Goal: Transaction & Acquisition: Download file/media

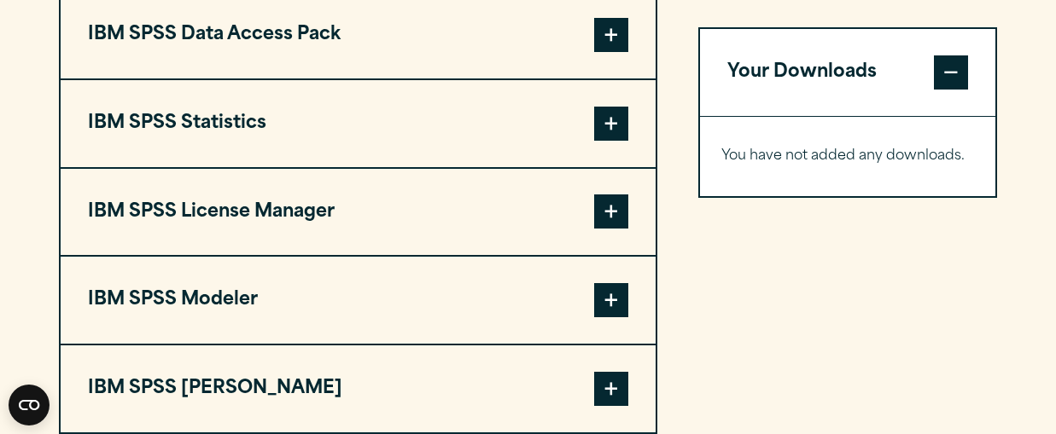
scroll to position [1365, 0]
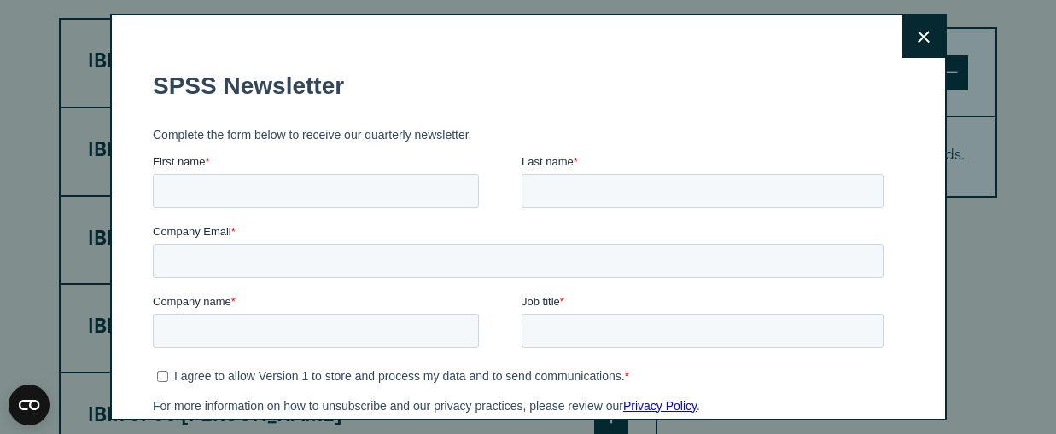
click at [914, 48] on button "Close" at bounding box center [923, 36] width 43 height 43
click at [927, 34] on icon at bounding box center [924, 37] width 12 height 13
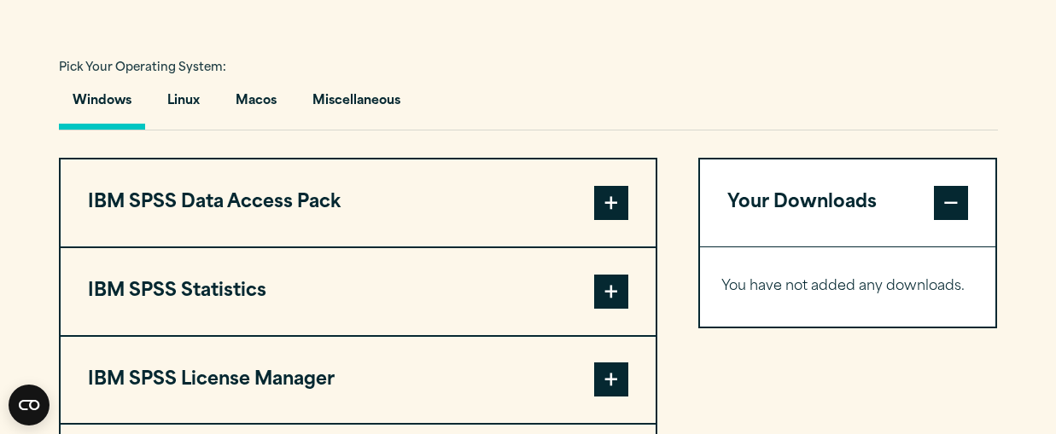
scroll to position [1182, 0]
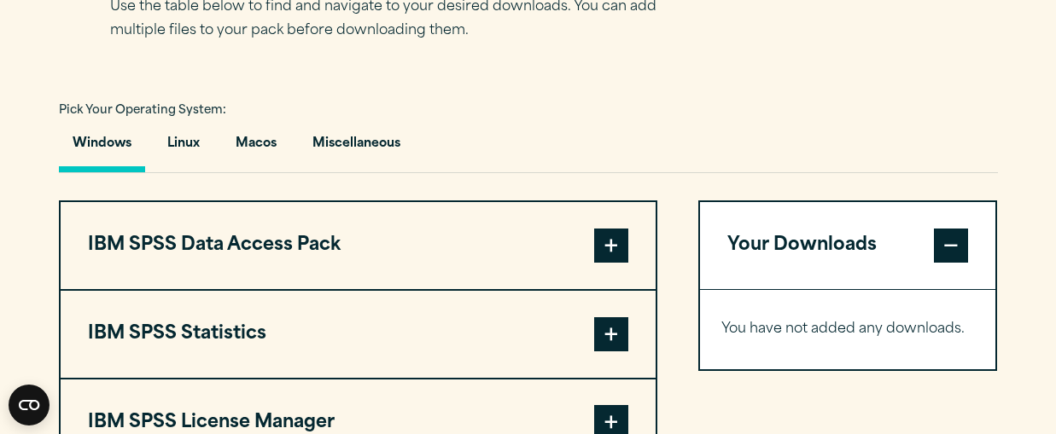
click at [617, 263] on span at bounding box center [611, 246] width 34 height 34
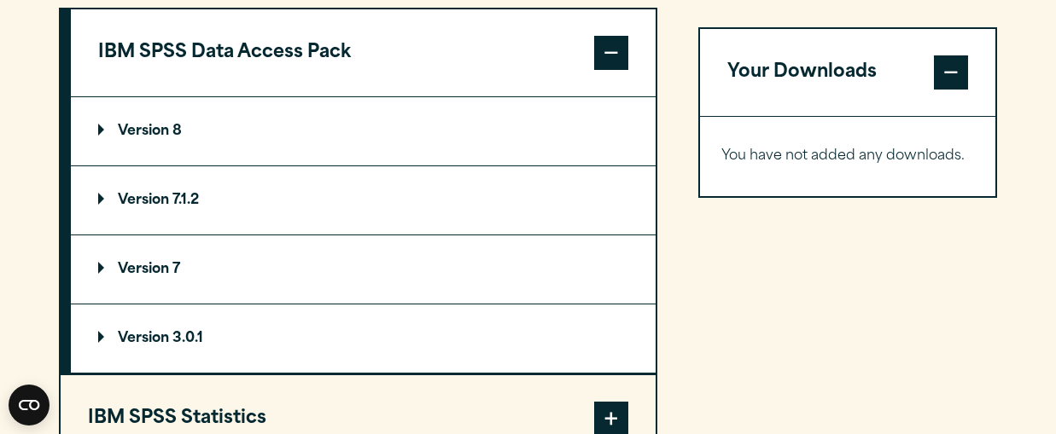
scroll to position [1399, 0]
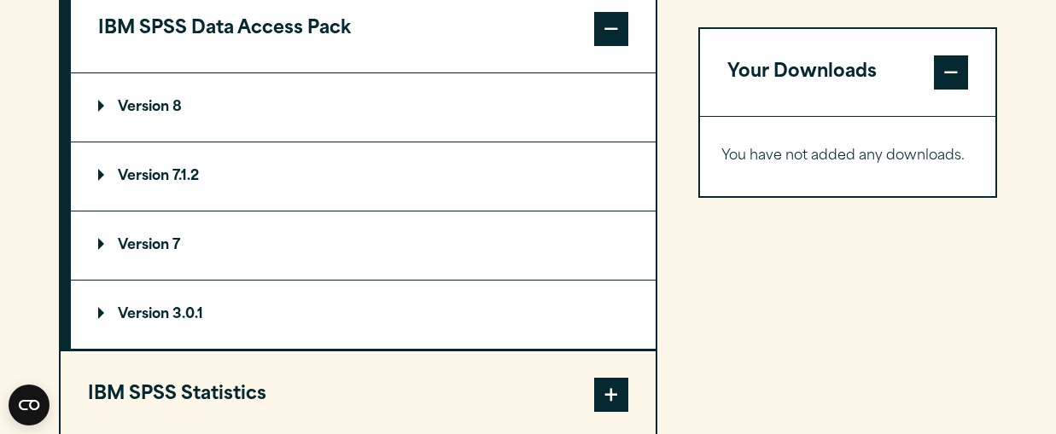
click at [174, 322] on p "Version 3.0.1" at bounding box center [150, 315] width 105 height 14
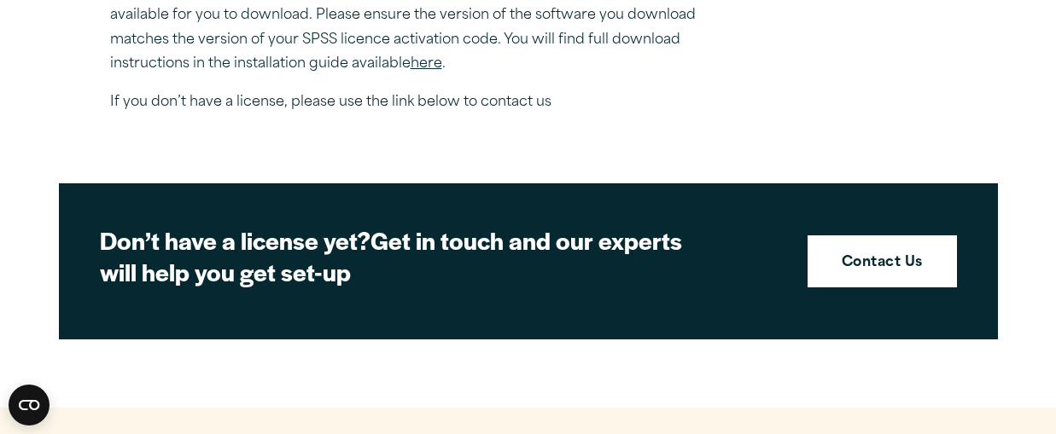
scroll to position [656, 0]
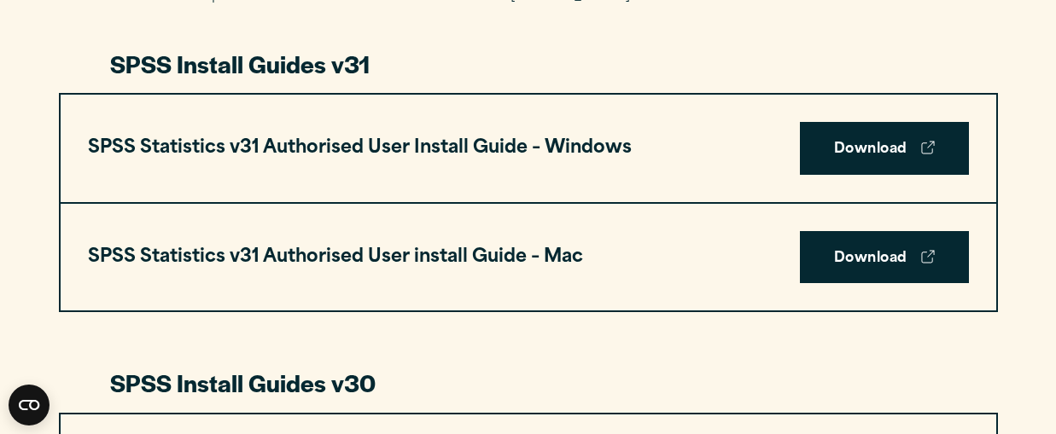
scroll to position [926, 0]
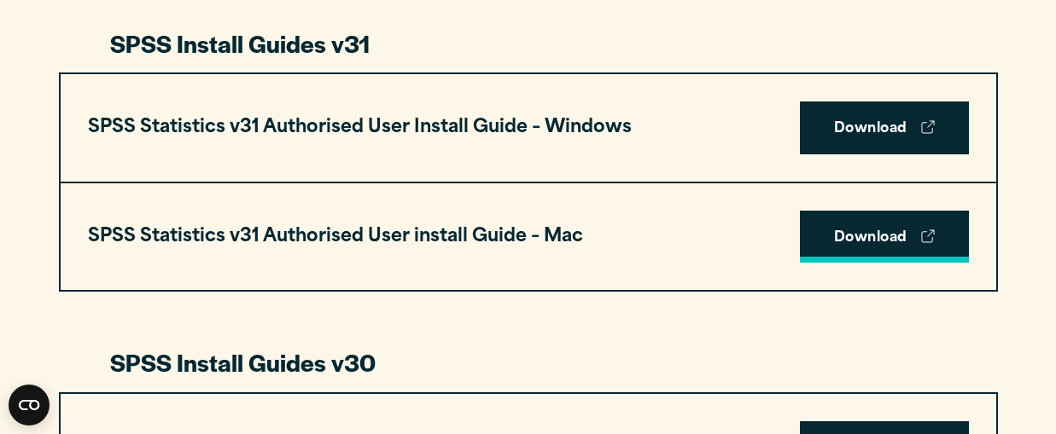
click at [872, 242] on link "Download" at bounding box center [884, 237] width 169 height 53
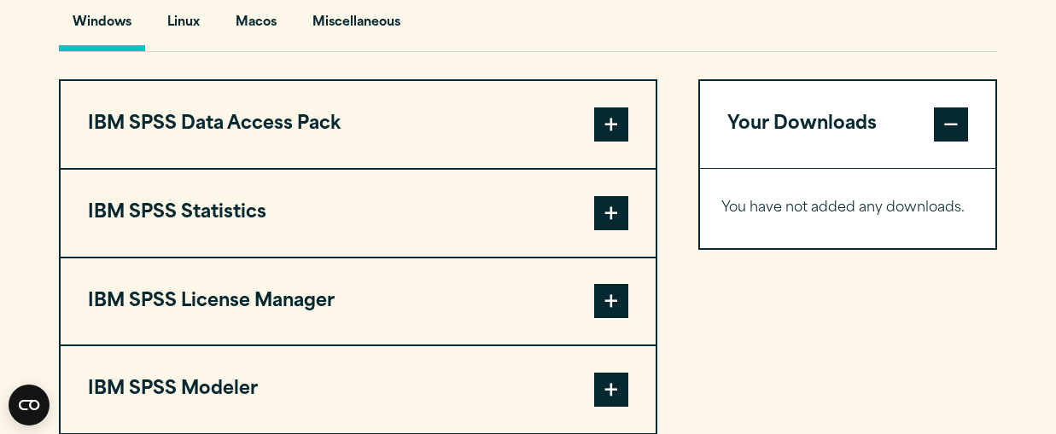
scroll to position [1265, 0]
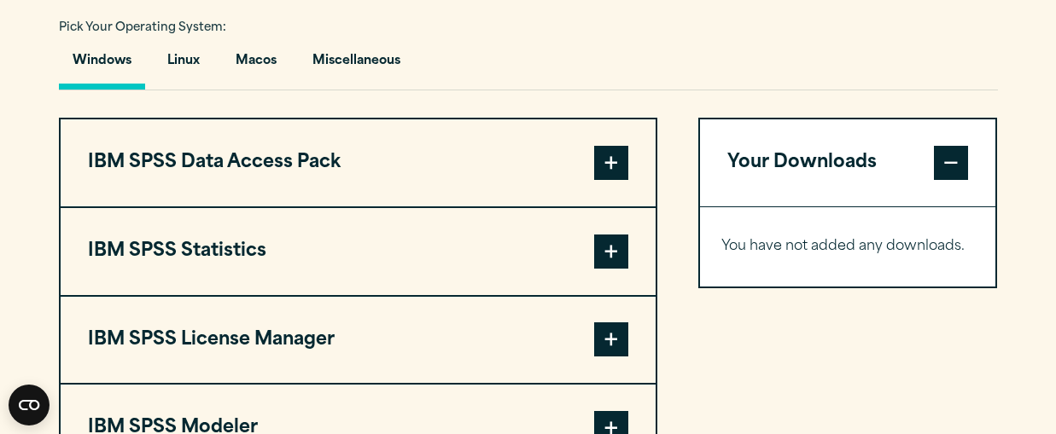
click at [620, 175] on span at bounding box center [611, 163] width 34 height 34
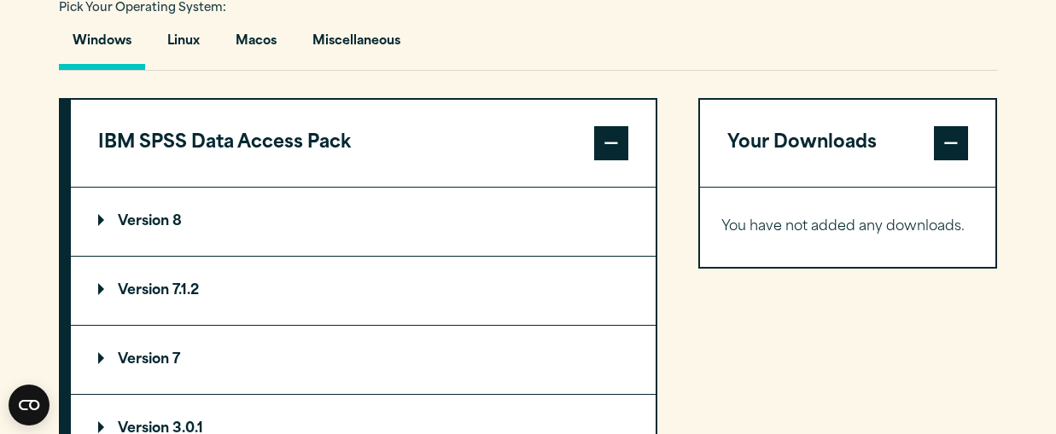
scroll to position [1261, 0]
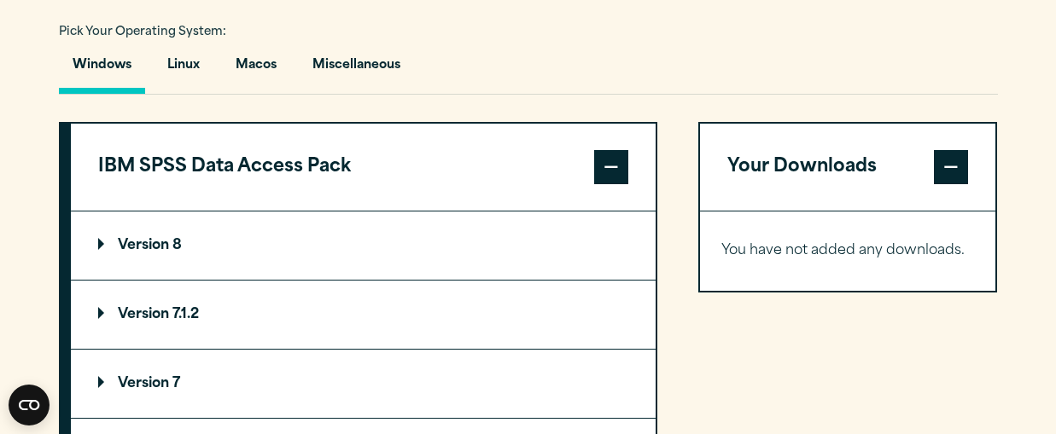
click at [599, 184] on span at bounding box center [611, 167] width 34 height 34
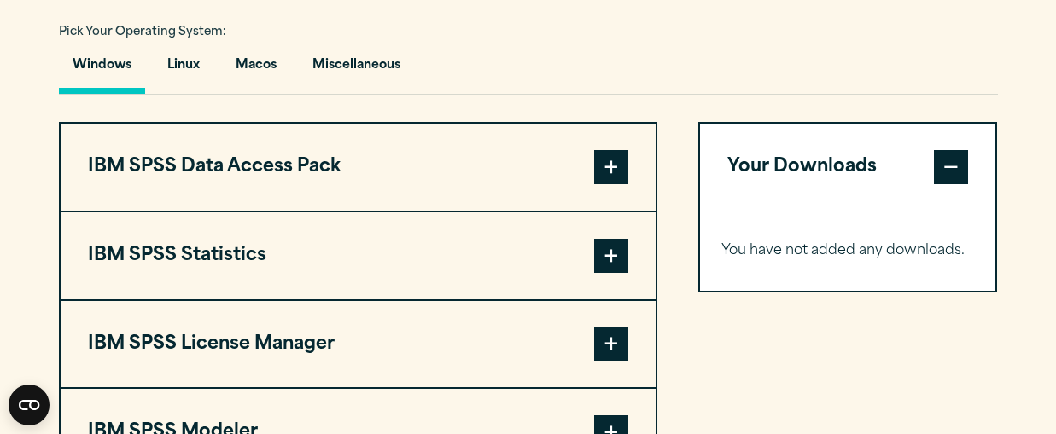
click at [603, 266] on span at bounding box center [611, 256] width 34 height 34
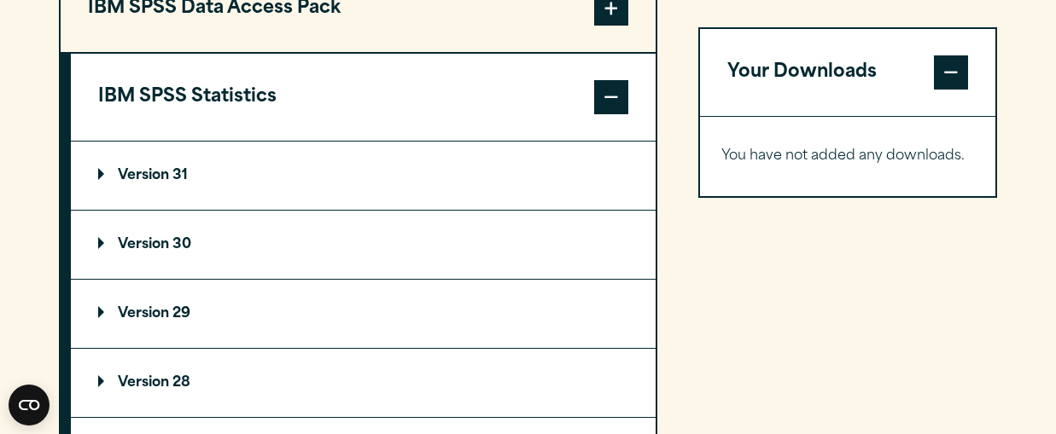
scroll to position [1490, 0]
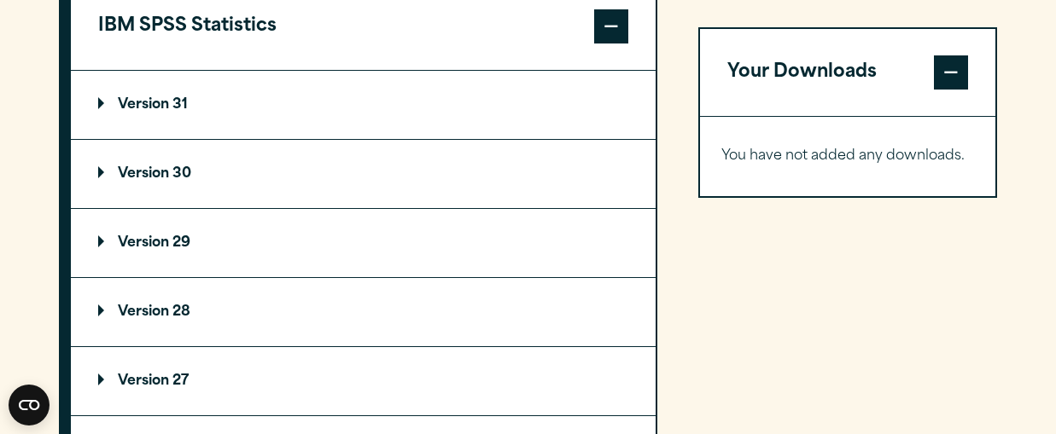
click at [159, 109] on p "Version 31" at bounding box center [143, 105] width 90 height 14
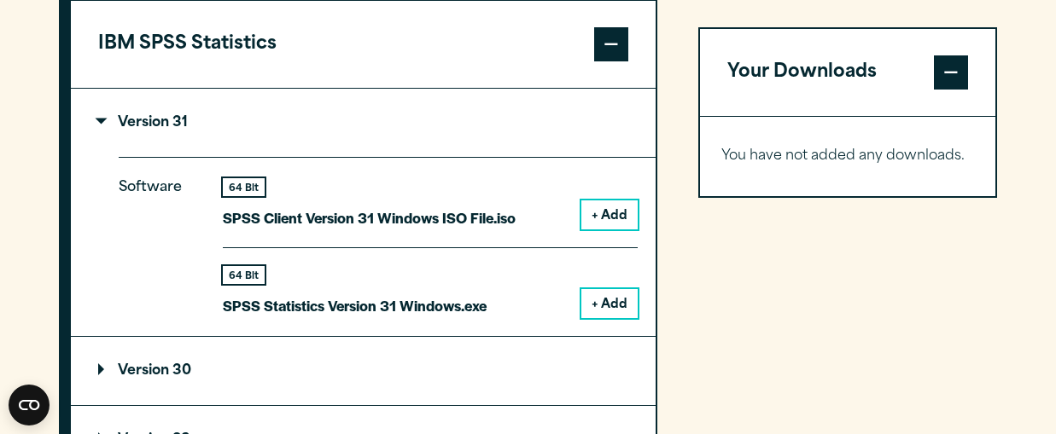
scroll to position [1477, 0]
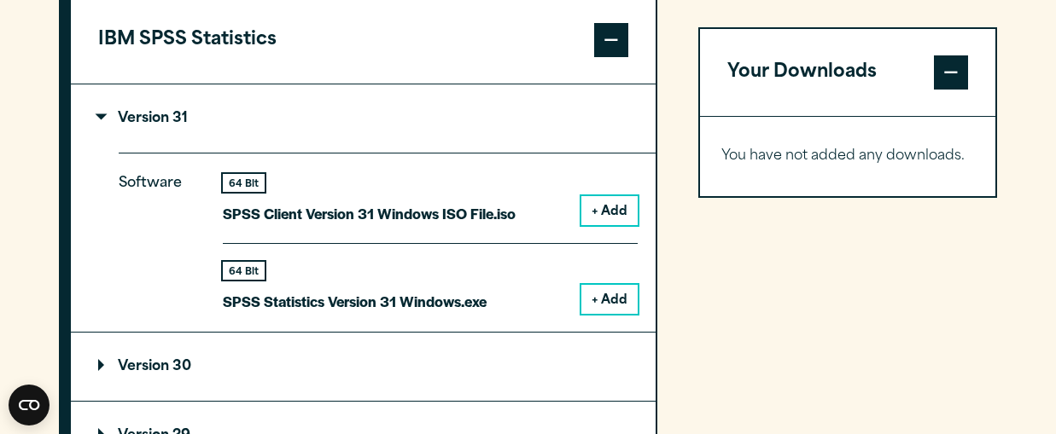
click at [613, 225] on button "+ Add" at bounding box center [609, 210] width 56 height 29
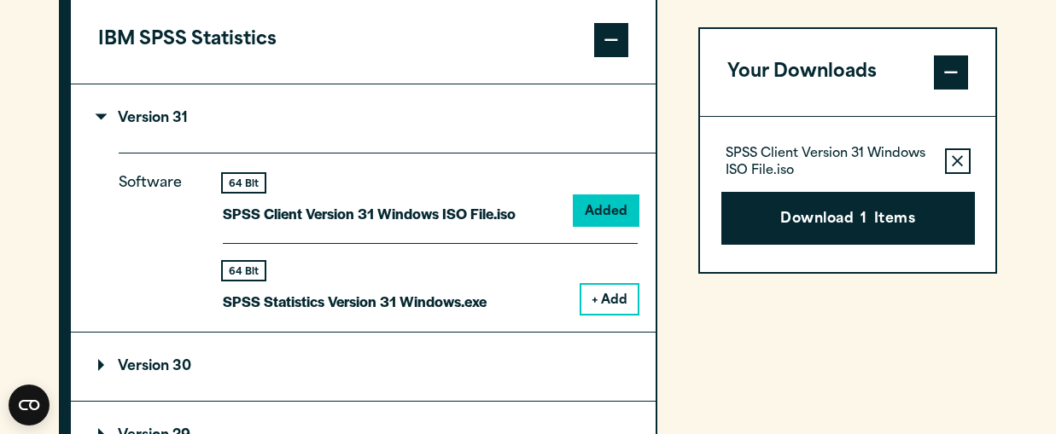
click at [563, 198] on div "64 Bit SPSS Client Version 31 Windows ISO File.iso Added" at bounding box center [430, 209] width 415 height 70
click at [547, 218] on div "64 Bit SPSS Client Version 31 Windows ISO File.iso Added" at bounding box center [430, 209] width 415 height 70
click at [633, 312] on button "+ Add" at bounding box center [609, 299] width 56 height 29
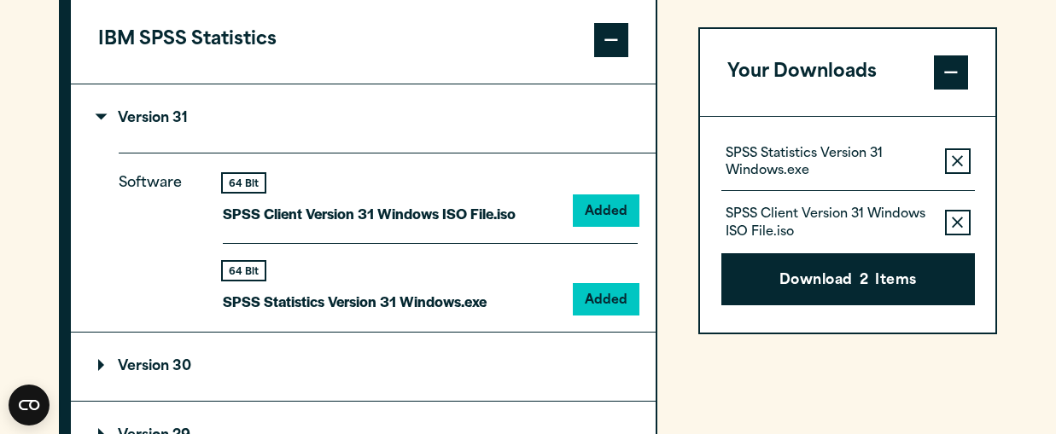
click at [961, 213] on button "Remove this item from your software download list" at bounding box center [958, 223] width 26 height 26
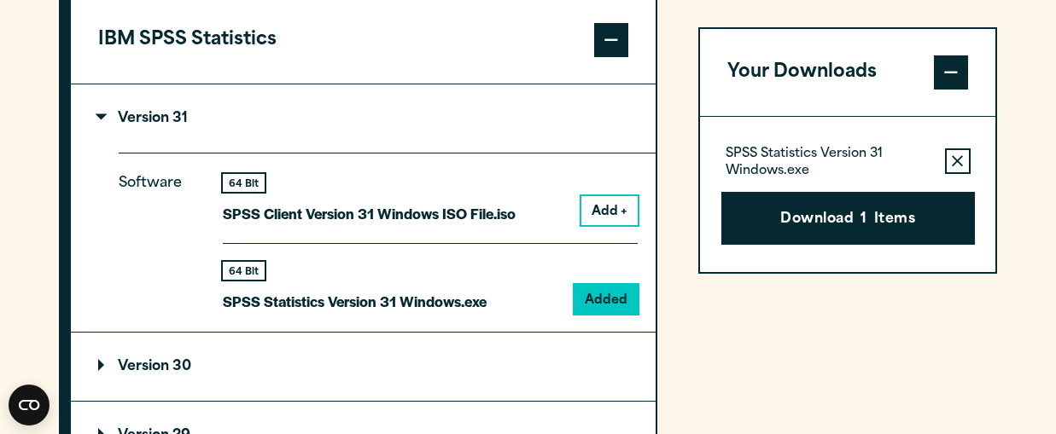
click at [962, 157] on icon "button" at bounding box center [957, 160] width 11 height 11
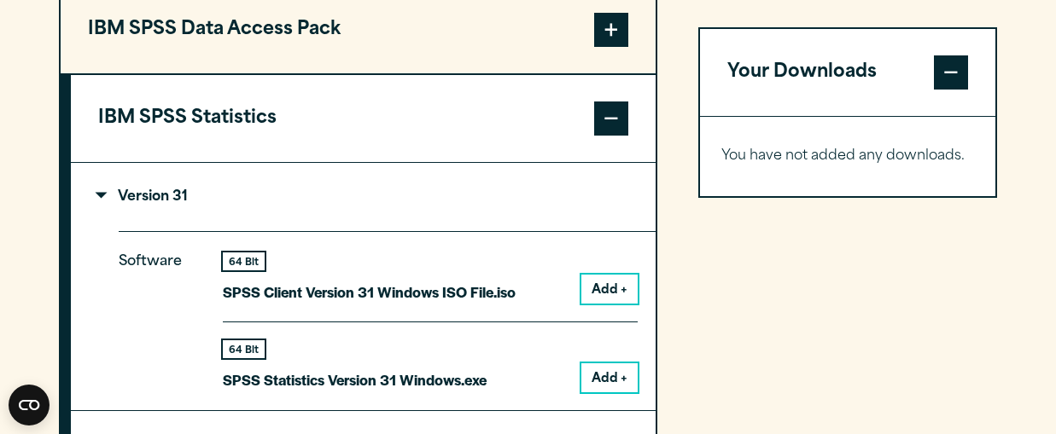
scroll to position [1406, 0]
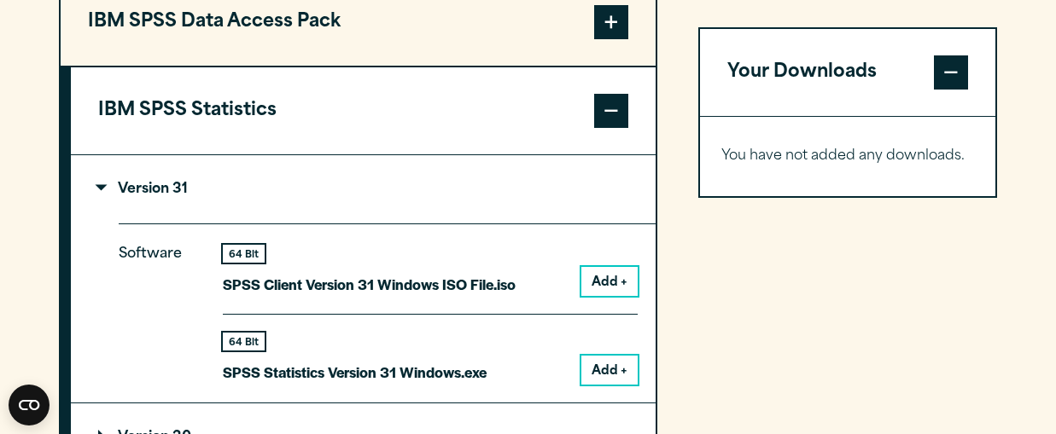
click at [618, 128] on span at bounding box center [611, 111] width 34 height 34
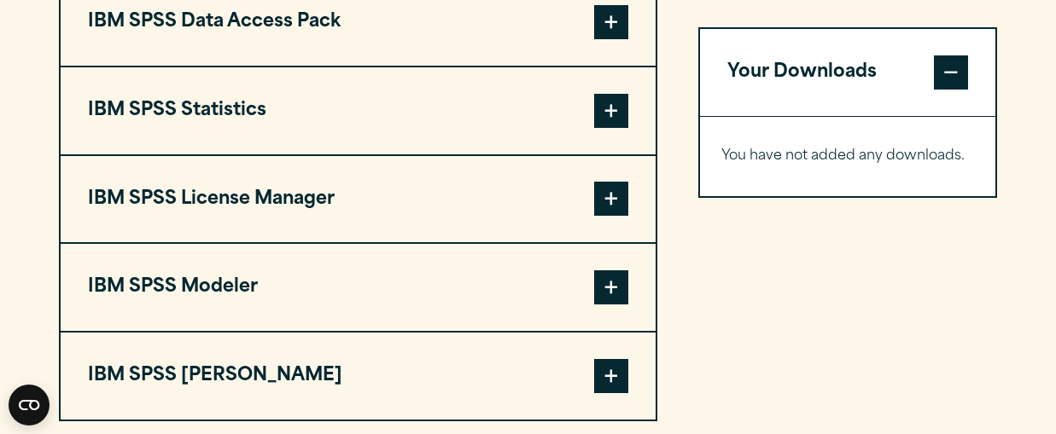
click at [617, 206] on span at bounding box center [611, 199] width 34 height 34
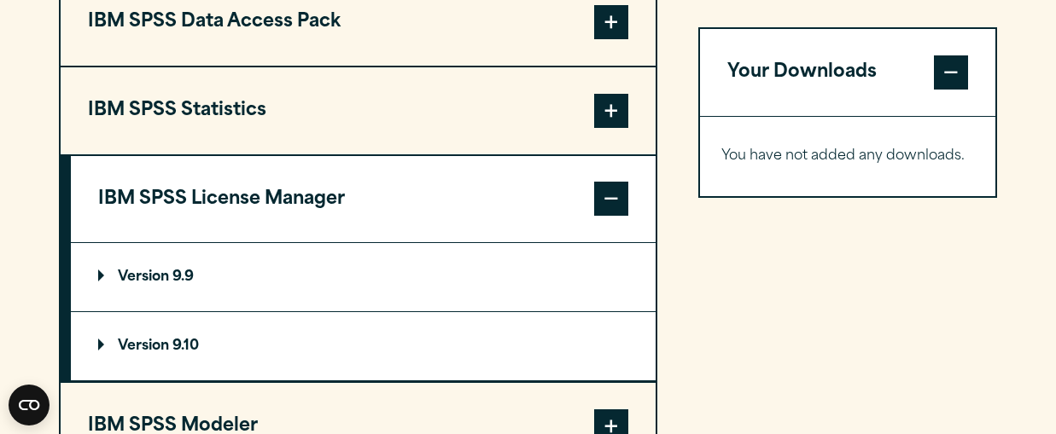
click at [617, 206] on span at bounding box center [611, 199] width 34 height 34
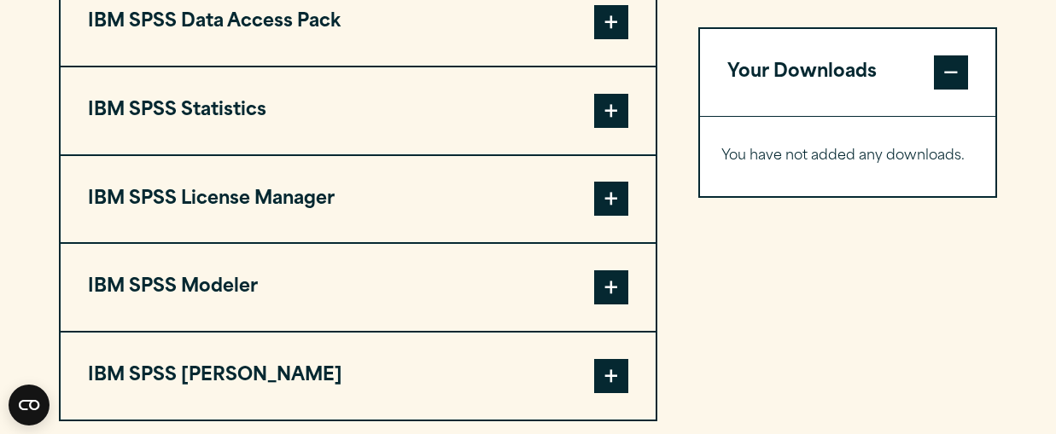
click at [597, 305] on span at bounding box center [611, 288] width 34 height 34
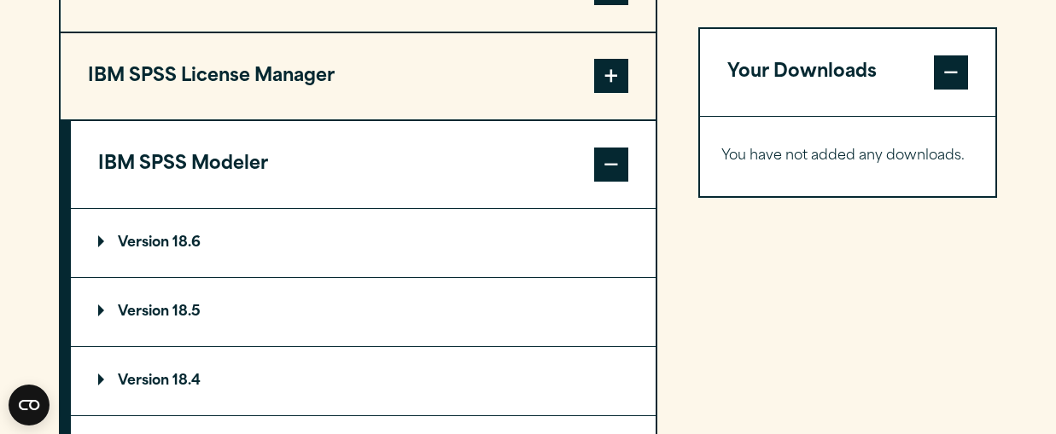
scroll to position [1522, 0]
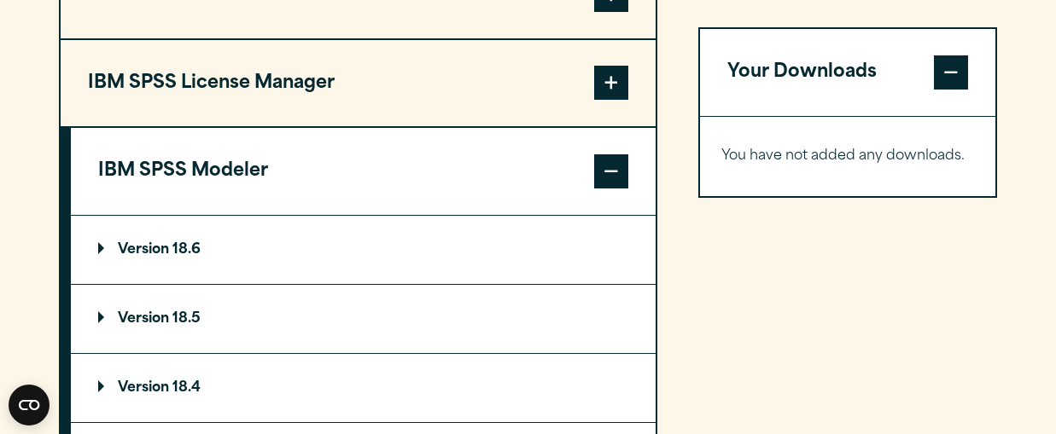
click at [615, 189] on span at bounding box center [611, 171] width 34 height 34
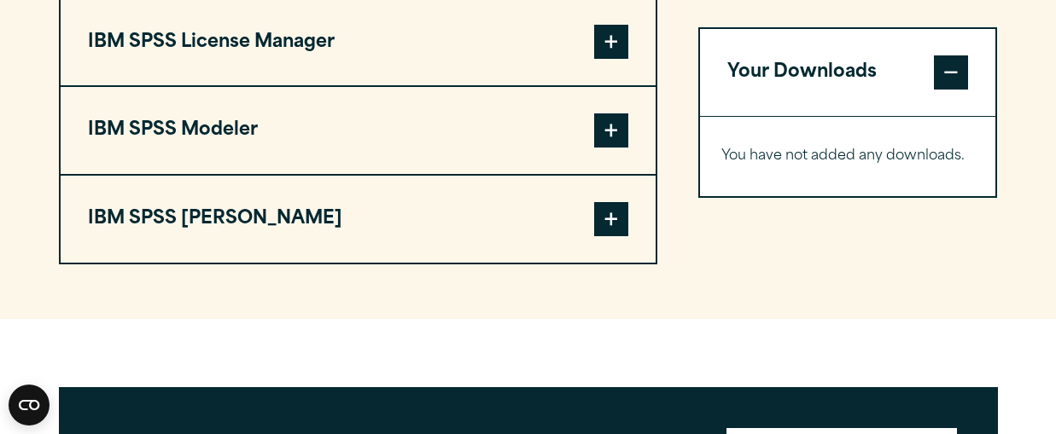
scroll to position [1566, 0]
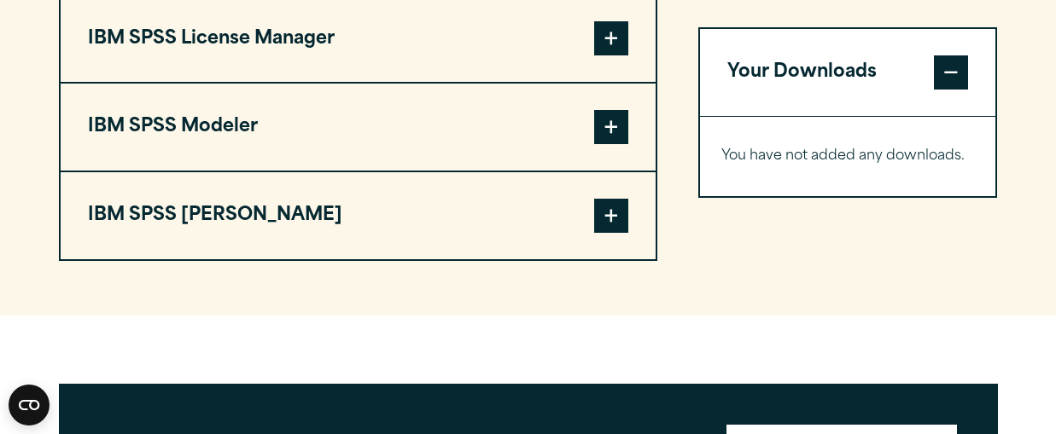
click at [621, 223] on span at bounding box center [611, 216] width 34 height 34
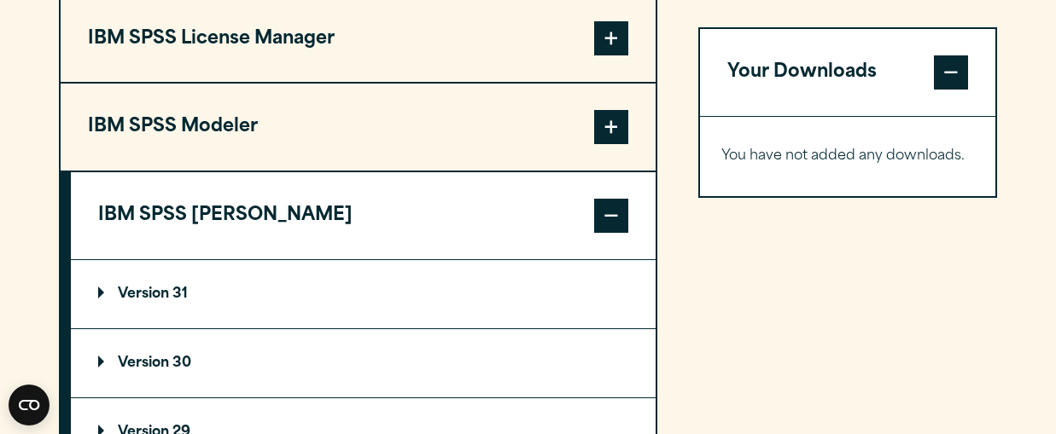
scroll to position [1659, 0]
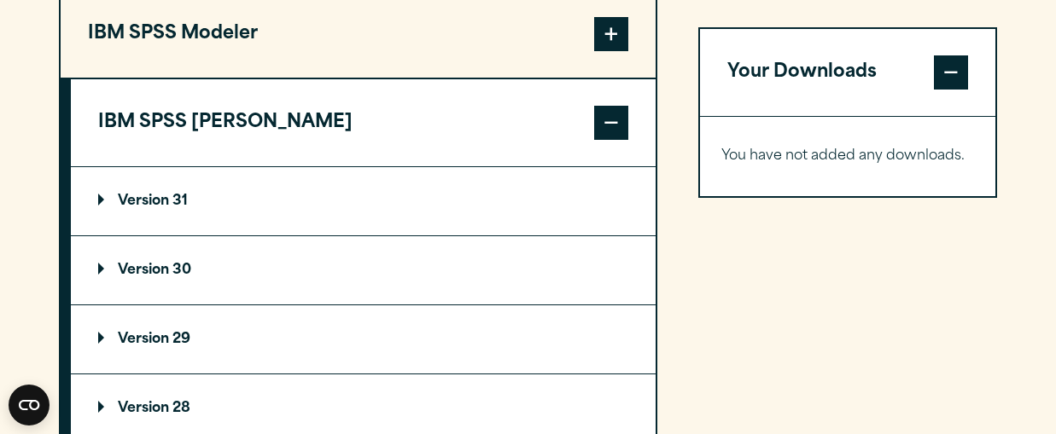
click at [162, 208] on p "Version 31" at bounding box center [143, 202] width 90 height 14
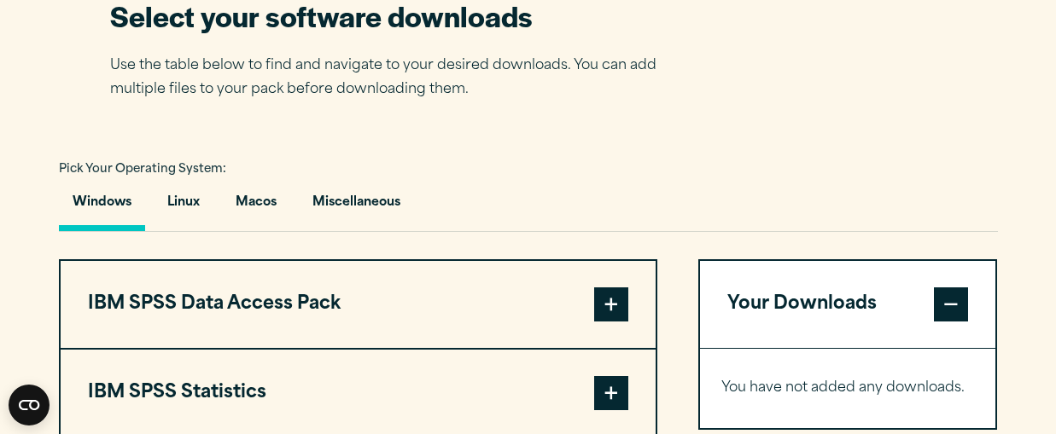
scroll to position [1119, 0]
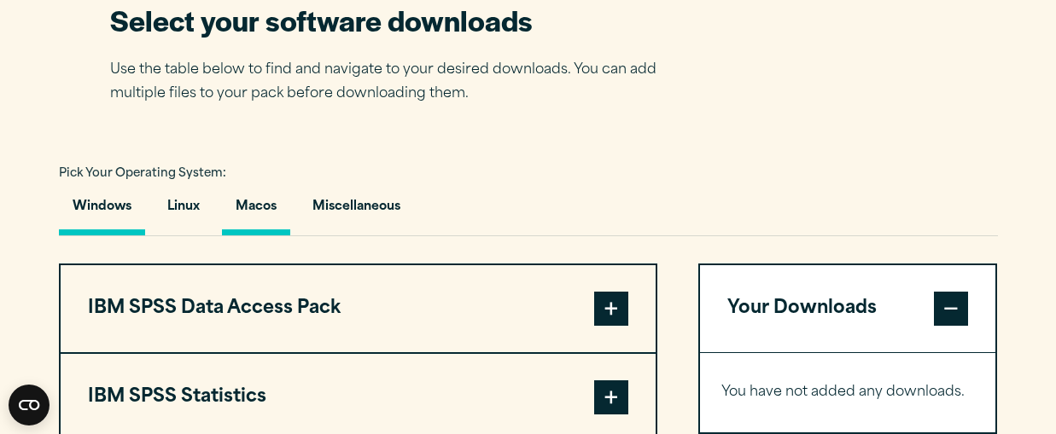
click at [255, 204] on button "Macos" at bounding box center [256, 211] width 68 height 49
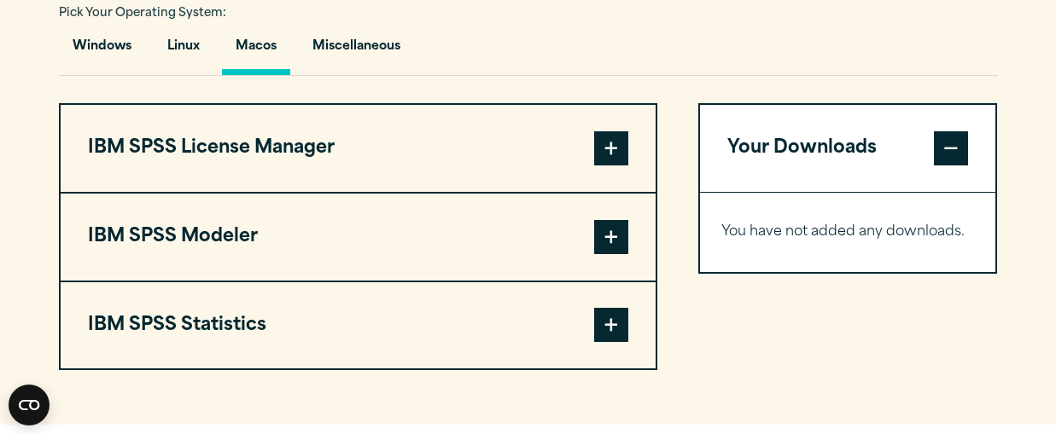
scroll to position [1278, 0]
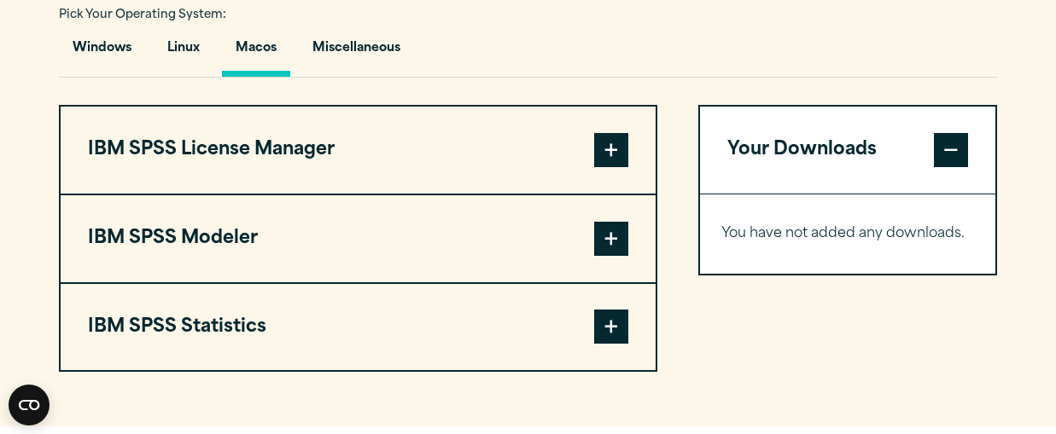
click at [613, 167] on span at bounding box center [611, 150] width 34 height 34
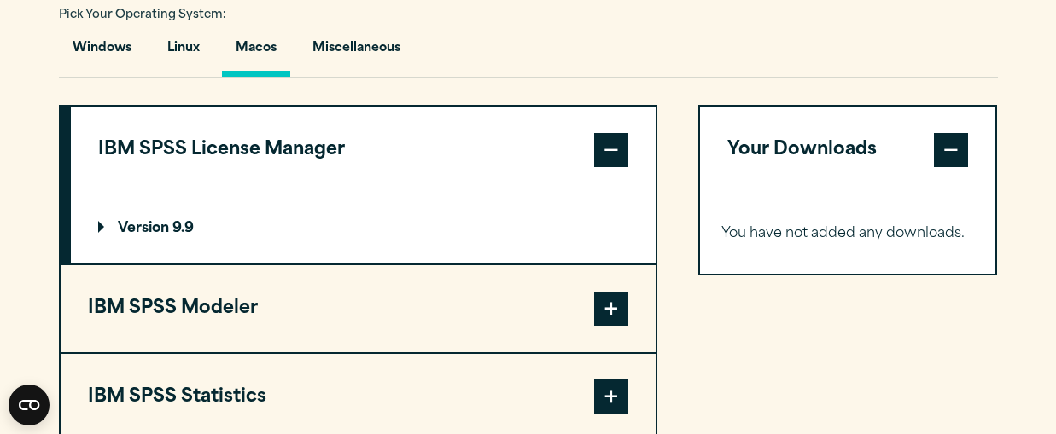
click at [613, 167] on span at bounding box center [611, 150] width 34 height 34
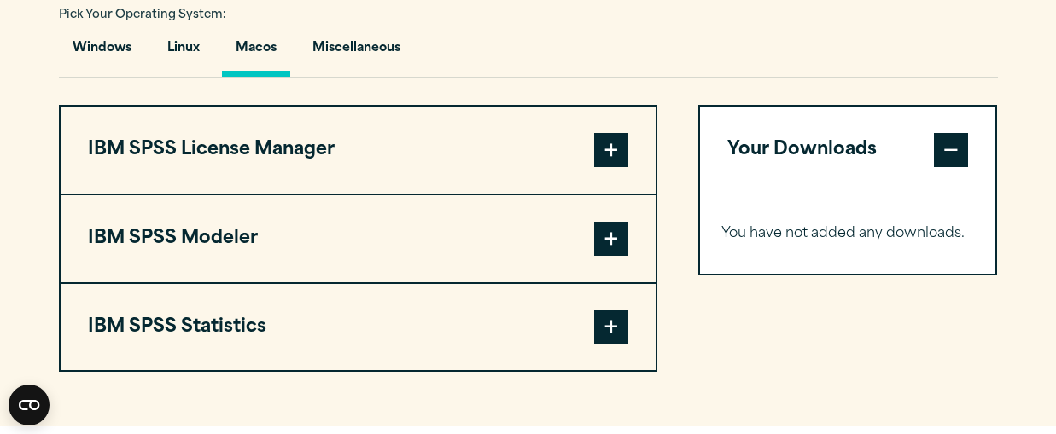
click at [605, 236] on span at bounding box center [611, 239] width 34 height 34
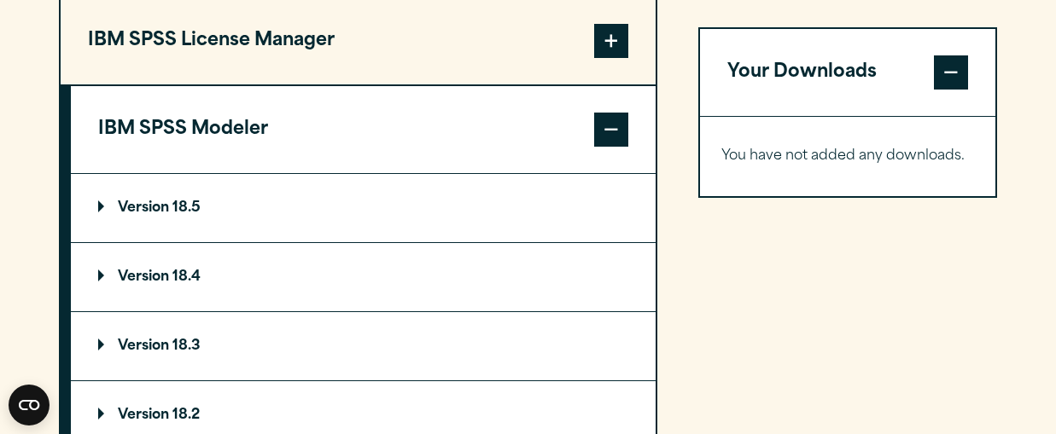
scroll to position [1415, 0]
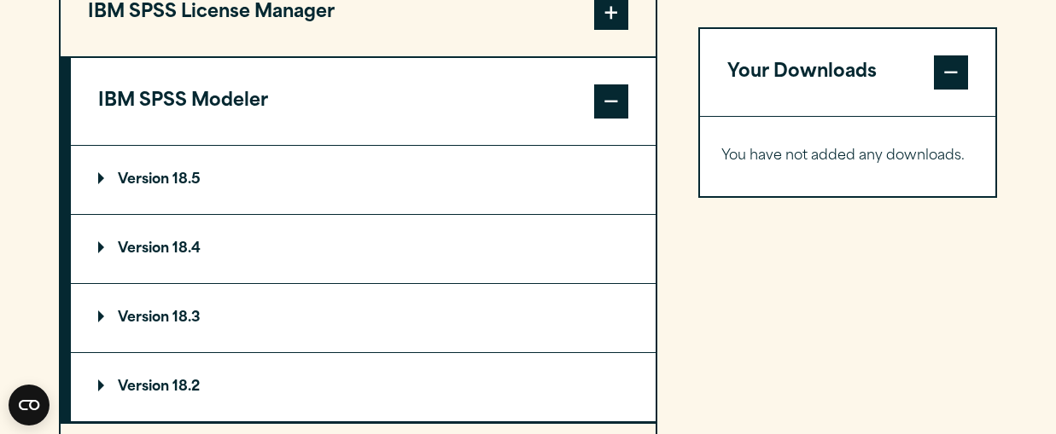
click at [615, 108] on span at bounding box center [611, 102] width 34 height 34
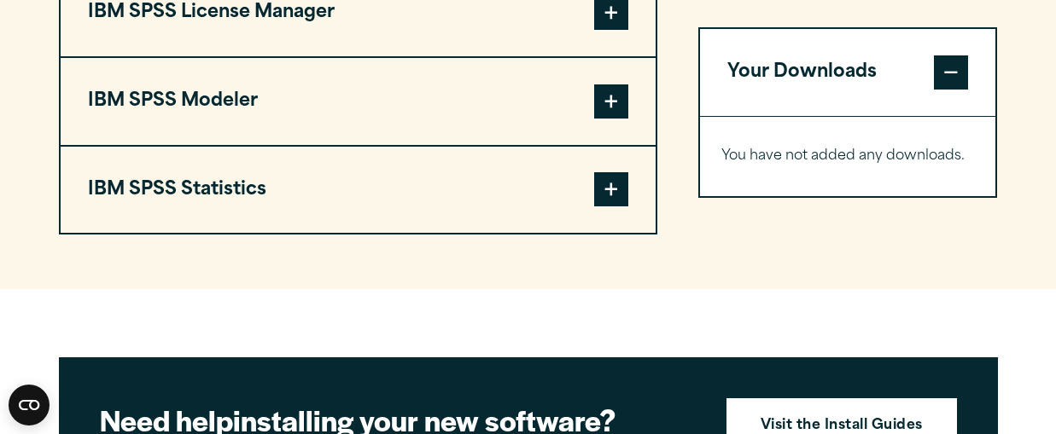
click at [624, 205] on span at bounding box center [611, 189] width 34 height 34
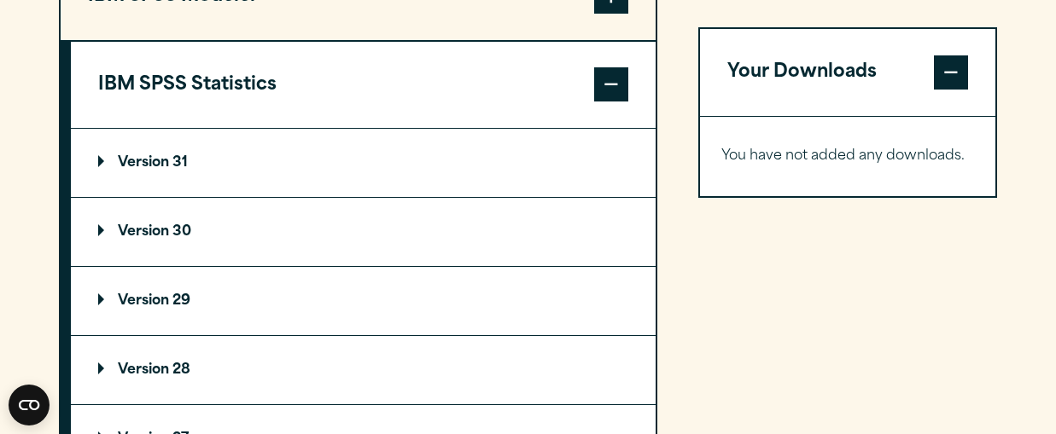
scroll to position [1501, 0]
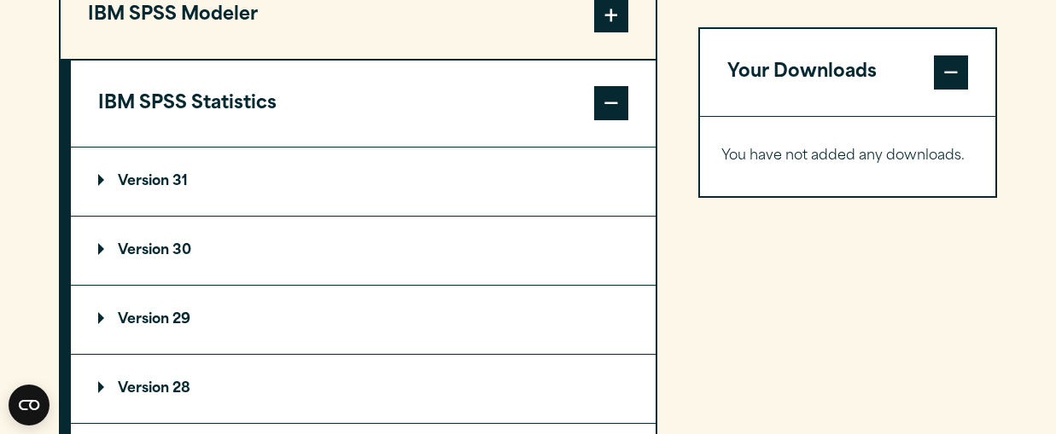
click at [167, 189] on p "Version 31" at bounding box center [143, 182] width 90 height 14
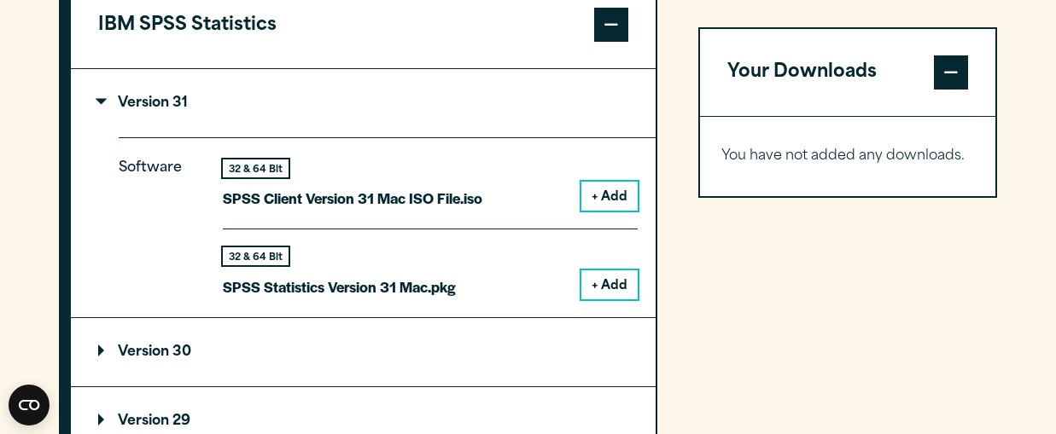
scroll to position [1612, 0]
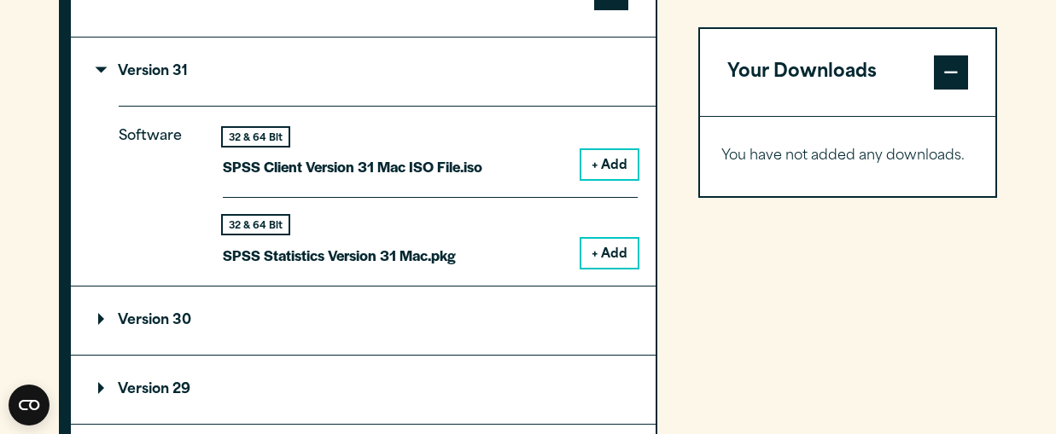
click at [619, 257] on button "+ Add" at bounding box center [609, 253] width 56 height 29
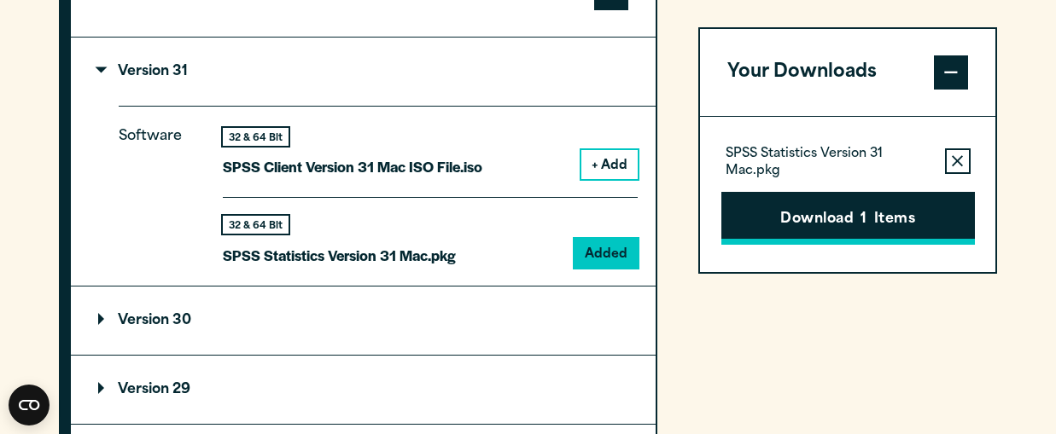
click at [877, 221] on button "Download 1 Items" at bounding box center [848, 218] width 254 height 53
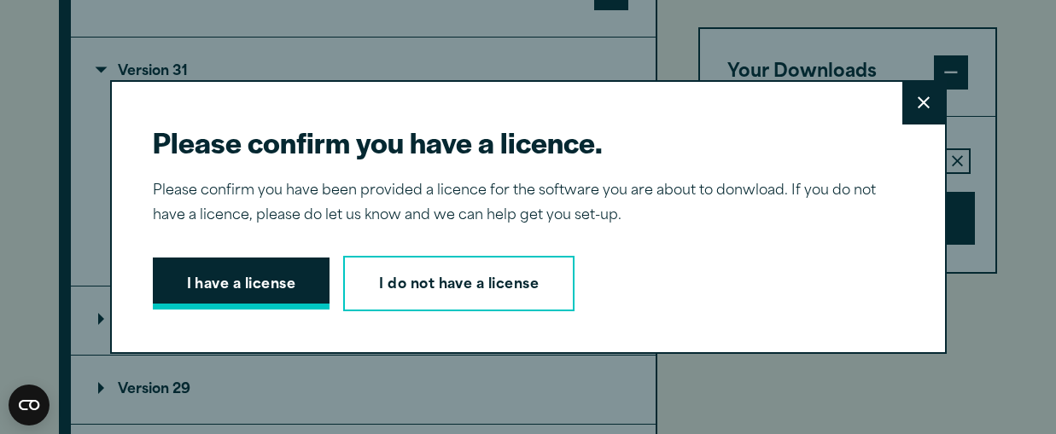
click at [254, 291] on button "I have a license" at bounding box center [242, 284] width 178 height 53
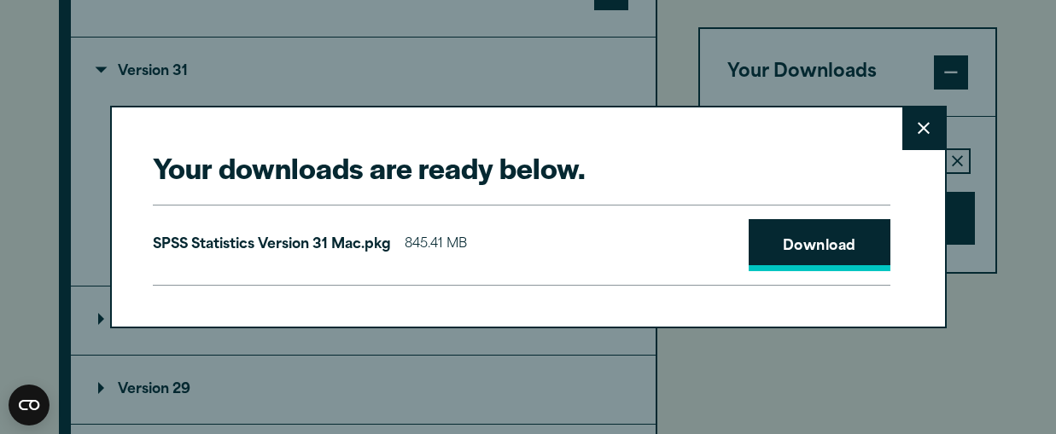
click at [846, 233] on link "Download" at bounding box center [820, 245] width 142 height 53
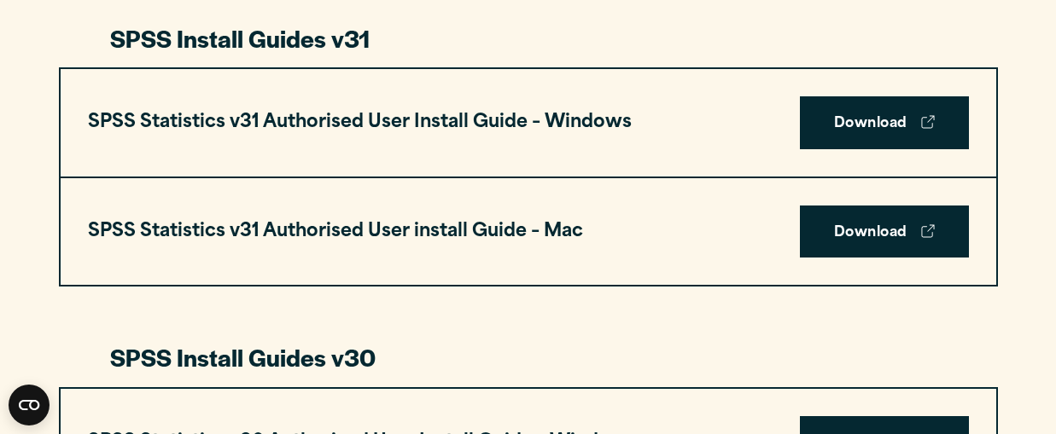
scroll to position [941, 0]
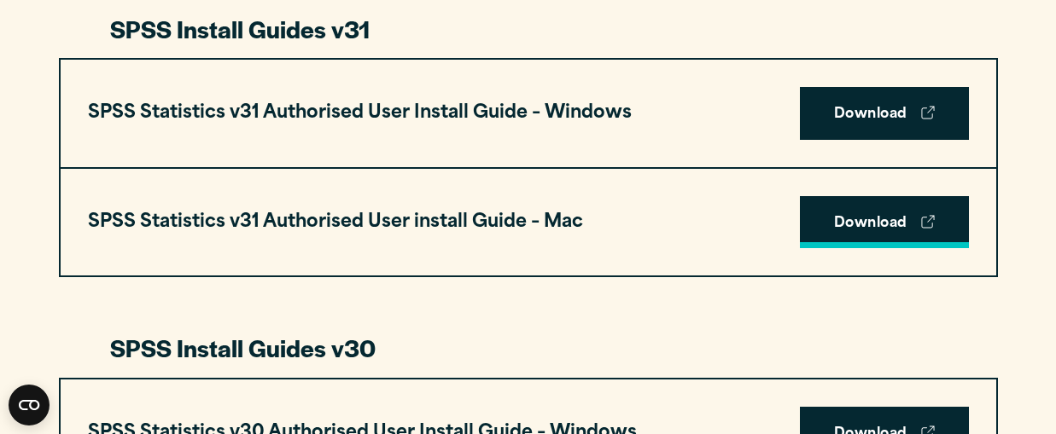
click at [895, 236] on link "Download" at bounding box center [884, 222] width 169 height 53
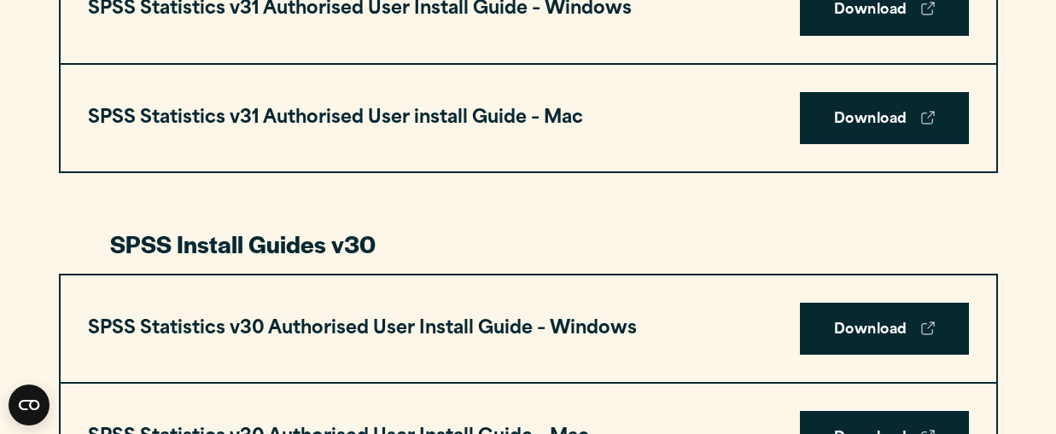
scroll to position [1046, 0]
